Goal: Task Accomplishment & Management: Manage account settings

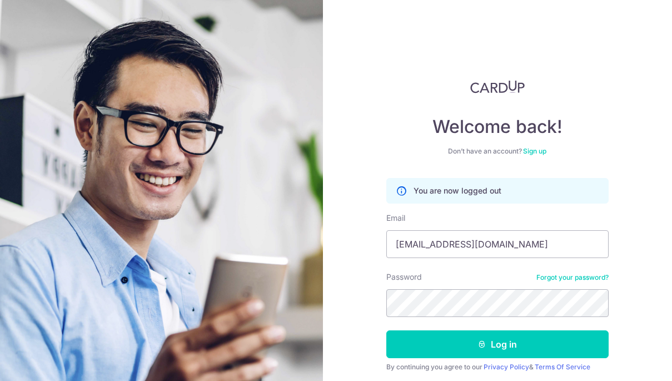
scroll to position [39, 0]
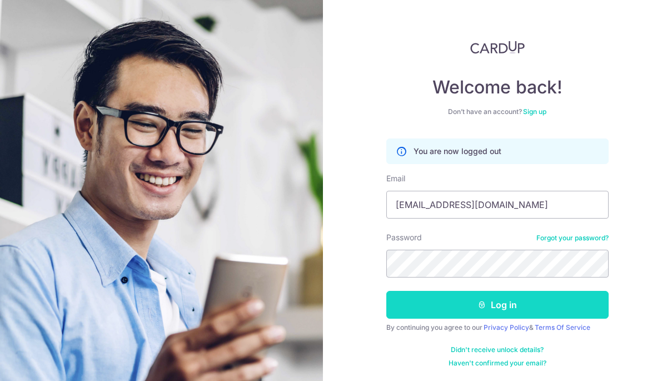
click at [508, 304] on button "Log in" at bounding box center [497, 305] width 222 height 28
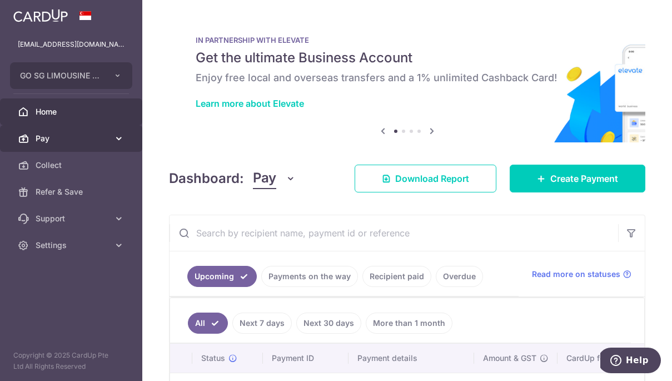
click at [71, 140] on span "Pay" at bounding box center [72, 138] width 73 height 11
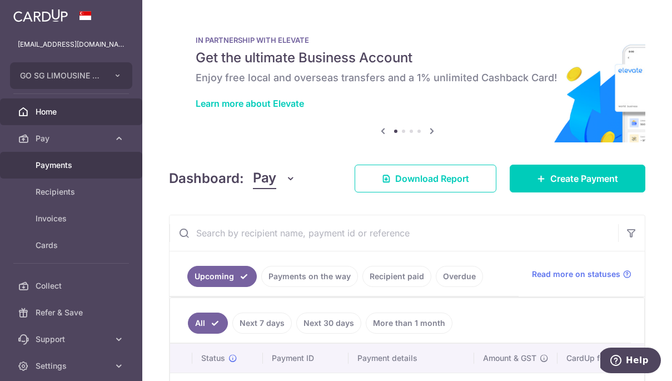
click at [73, 165] on span "Payments" at bounding box center [72, 165] width 73 height 11
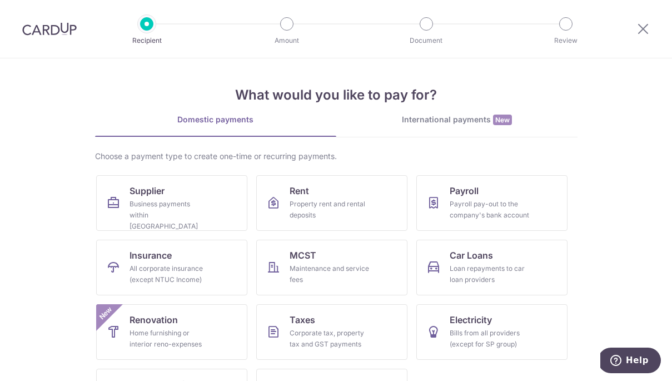
click at [65, 31] on img at bounding box center [49, 28] width 54 height 13
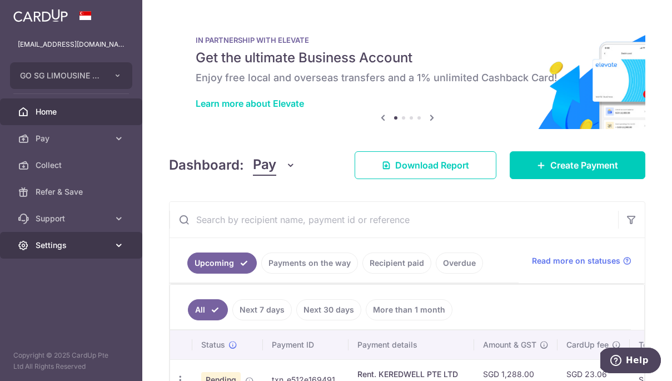
click at [106, 241] on span "Settings" at bounding box center [72, 245] width 73 height 11
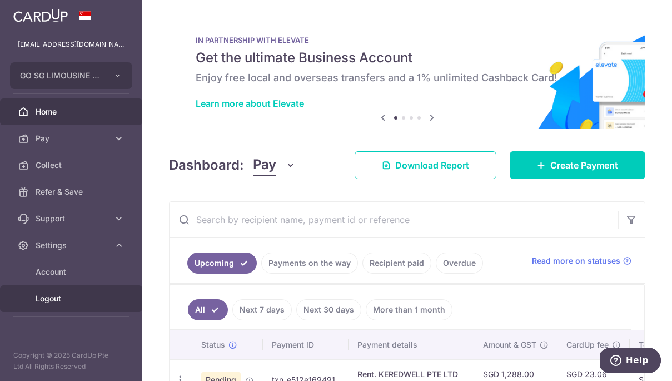
click at [60, 301] on span "Logout" at bounding box center [72, 298] width 73 height 11
